Goal: Use online tool/utility: Use online tool/utility

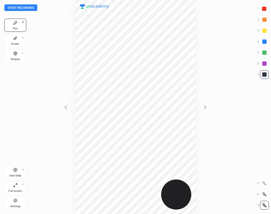
scroll to position [214, 183]
click at [14, 205] on div "Settings" at bounding box center [15, 206] width 10 height 3
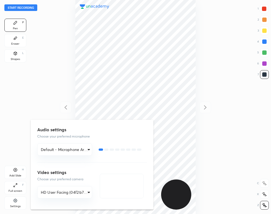
click at [52, 56] on div at bounding box center [135, 107] width 271 height 214
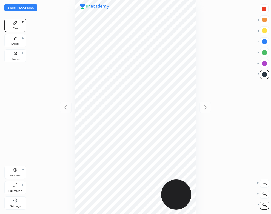
click at [31, 8] on button "Start recording" at bounding box center [20, 7] width 33 height 7
click at [21, 42] on div "Eraser E" at bounding box center [15, 40] width 22 height 13
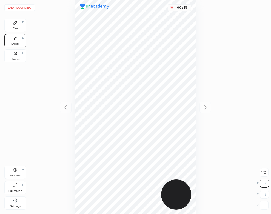
click at [14, 24] on icon at bounding box center [15, 22] width 3 height 3
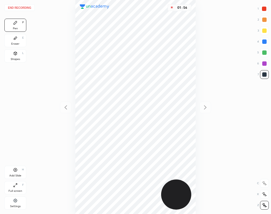
click at [20, 174] on div "Add Slide" at bounding box center [15, 175] width 12 height 3
click at [197, 87] on div "02 : 39" at bounding box center [135, 107] width 183 height 214
click at [15, 59] on div "Shapes" at bounding box center [15, 59] width 9 height 3
click at [17, 26] on div "Pen P" at bounding box center [15, 25] width 22 height 13
click at [26, 6] on button "End recording" at bounding box center [19, 7] width 30 height 7
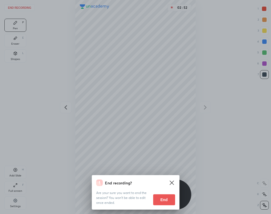
click at [156, 190] on div "Are your sure you want to end the session? You won’t be able to edit once ended…" at bounding box center [135, 195] width 79 height 19
click at [159, 199] on button "End" at bounding box center [164, 199] width 22 height 11
